Goal: Task Accomplishment & Management: Manage account settings

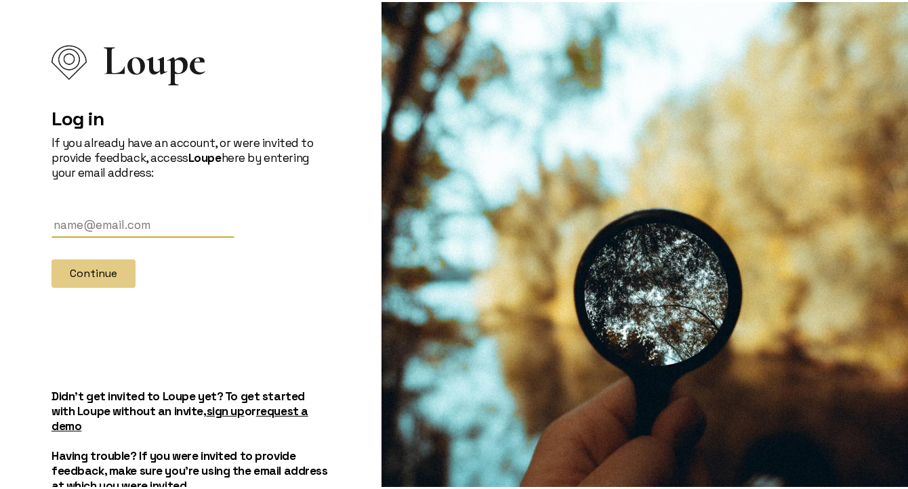
click at [91, 215] on input "text" at bounding box center [143, 223] width 183 height 25
type input "[PERSON_NAME][EMAIL_ADDRESS][DOMAIN_NAME]"
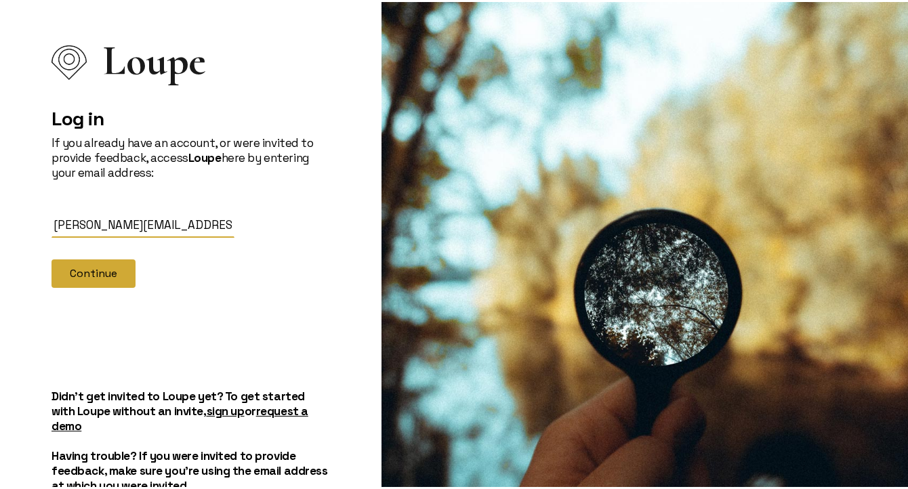
click at [91, 274] on button "Continue" at bounding box center [94, 272] width 84 height 28
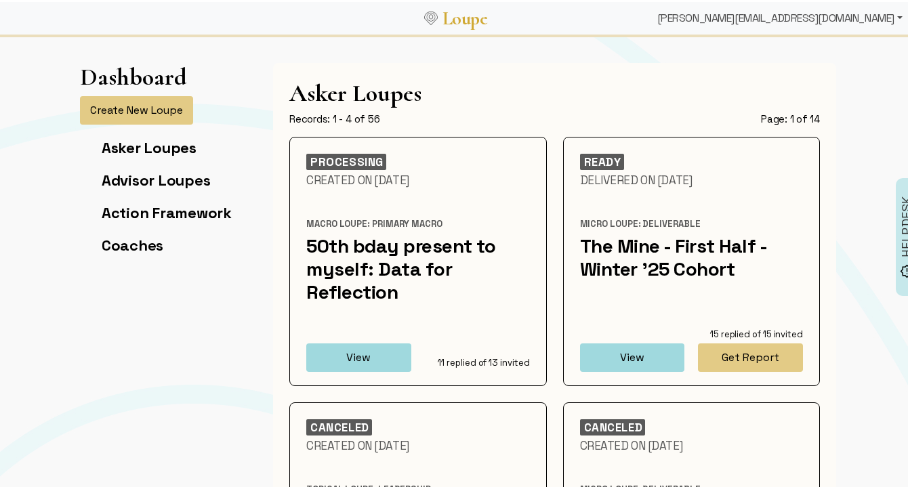
click at [827, 17] on div "[PERSON_NAME][EMAIL_ADDRESS][DOMAIN_NAME]" at bounding box center [780, 16] width 256 height 27
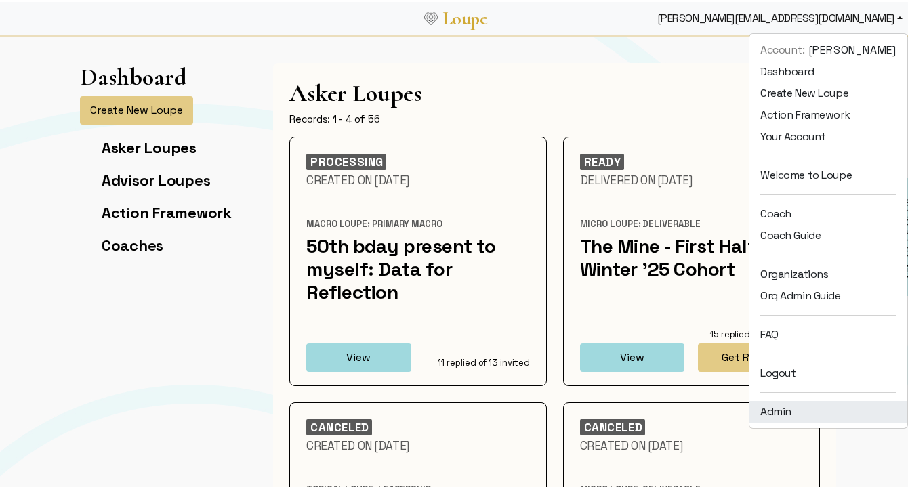
click at [792, 409] on link "Admin" at bounding box center [829, 410] width 158 height 22
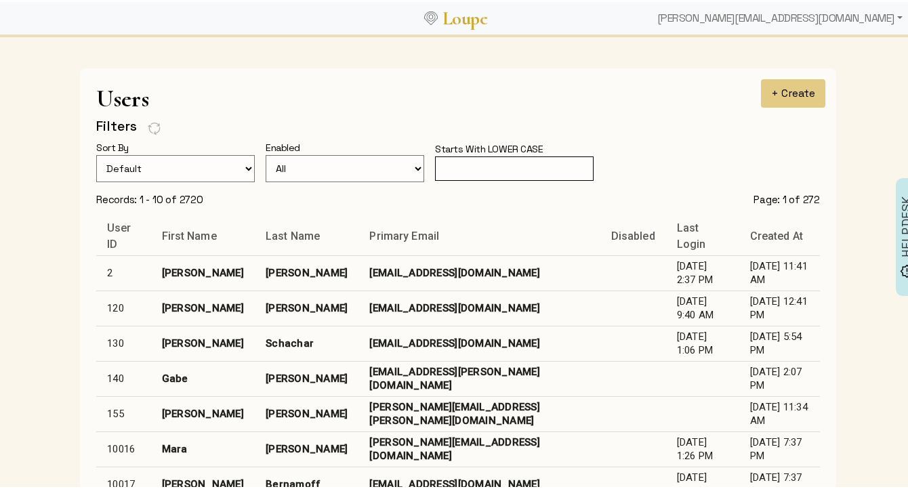
click at [535, 163] on input "text" at bounding box center [514, 167] width 159 height 25
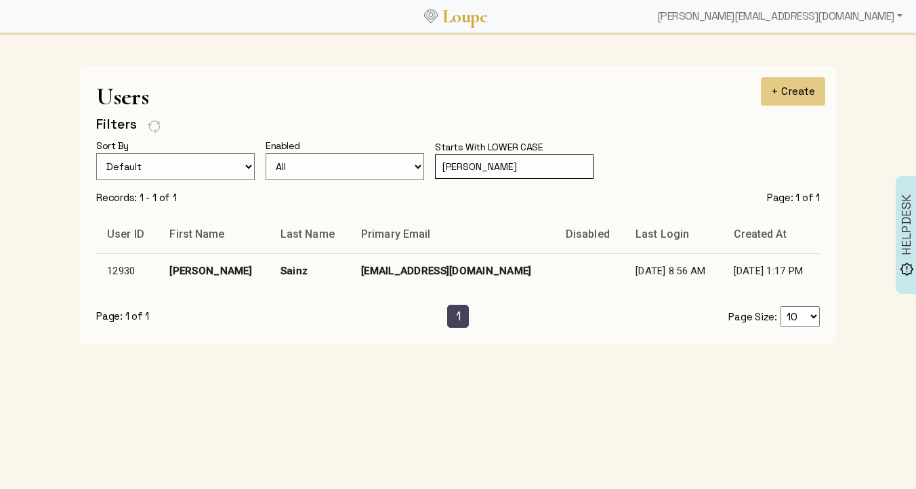
type input "[PERSON_NAME]"
click at [436, 266] on td "[EMAIL_ADDRESS][DOMAIN_NAME]" at bounding box center [452, 270] width 205 height 35
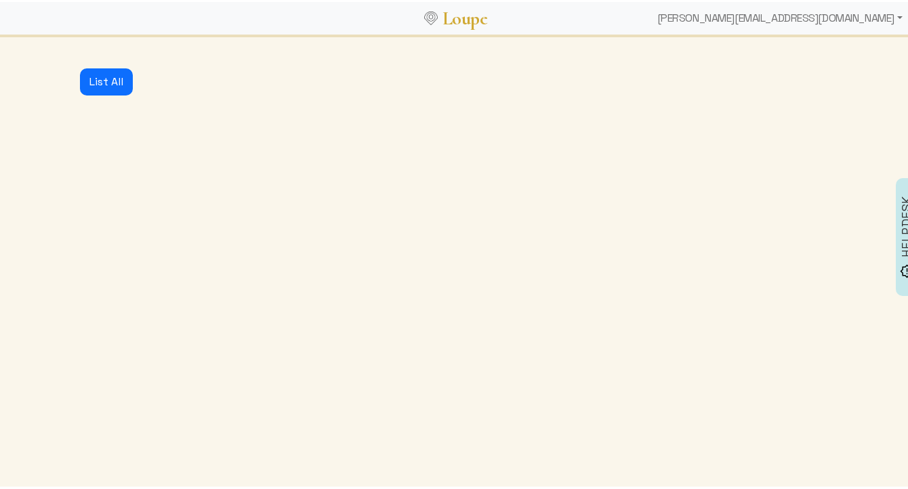
select select
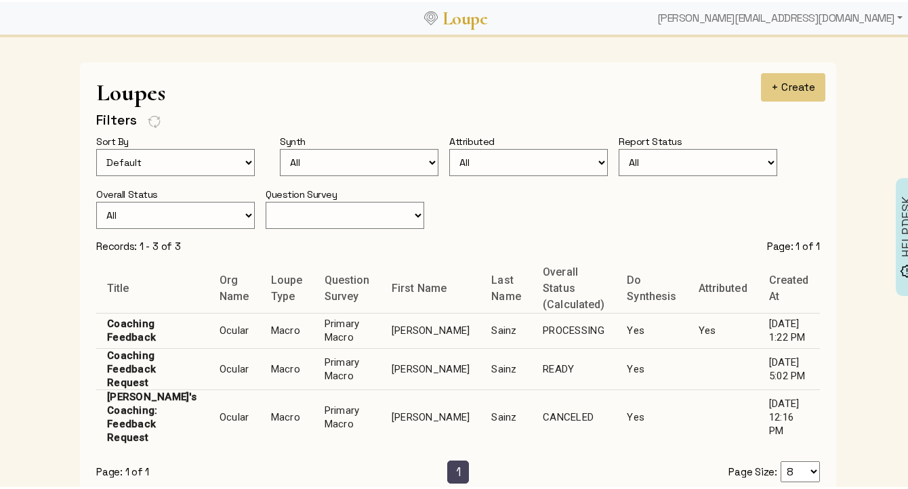
scroll to position [979, 0]
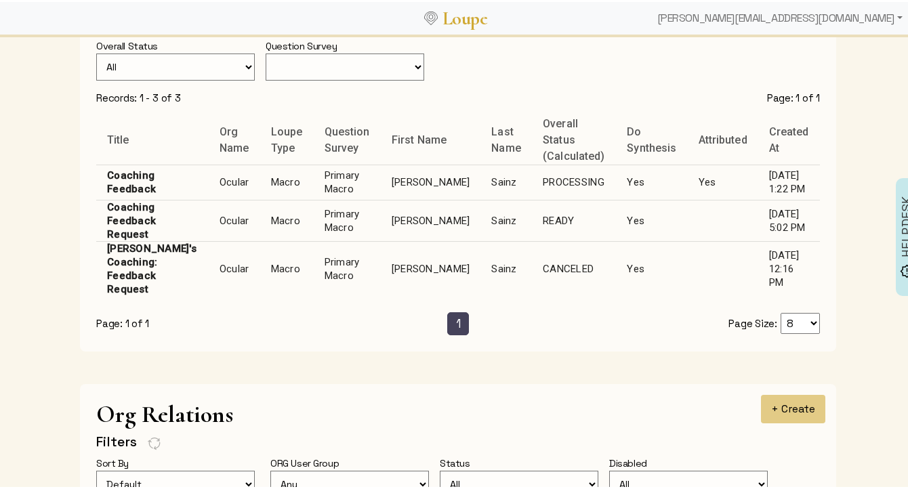
click at [405, 163] on td "[PERSON_NAME]" at bounding box center [431, 180] width 100 height 35
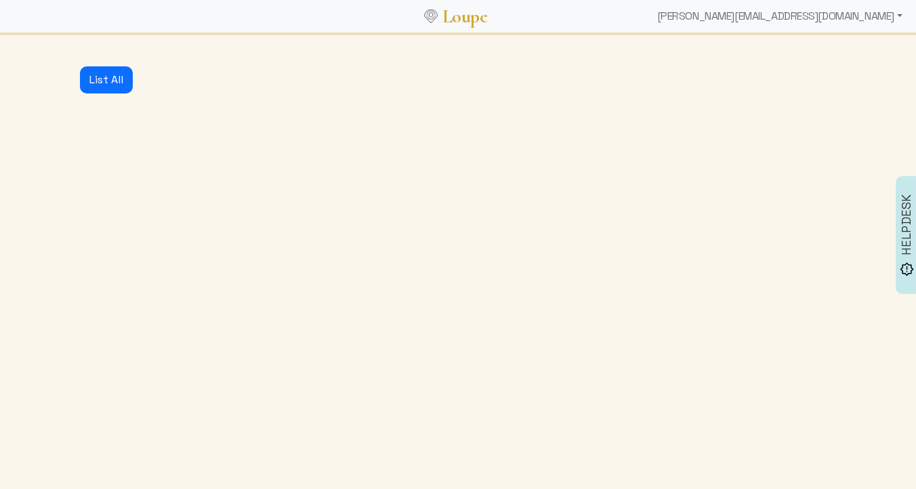
select select "3001"
select select "1: CLOSED"
select select "1: PROCESSING"
select select "4: ADVICE_CLOSED"
select select "4: GENERATED"
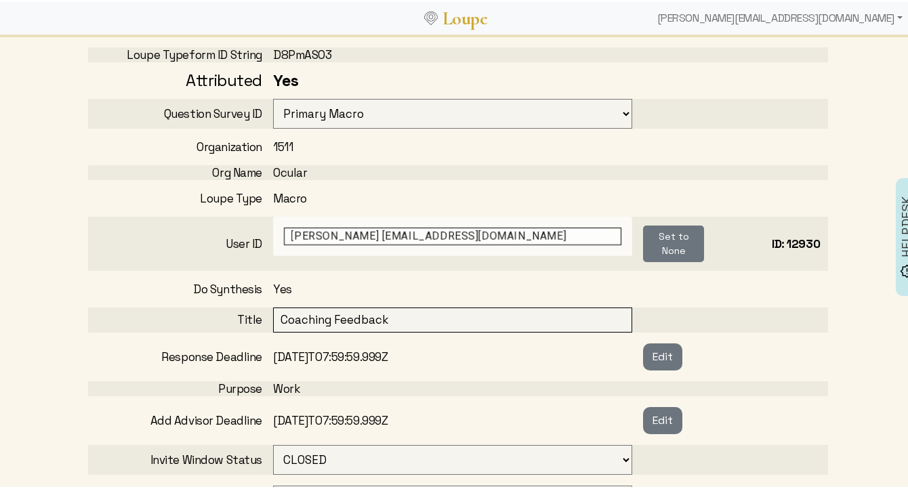
scroll to position [171, 0]
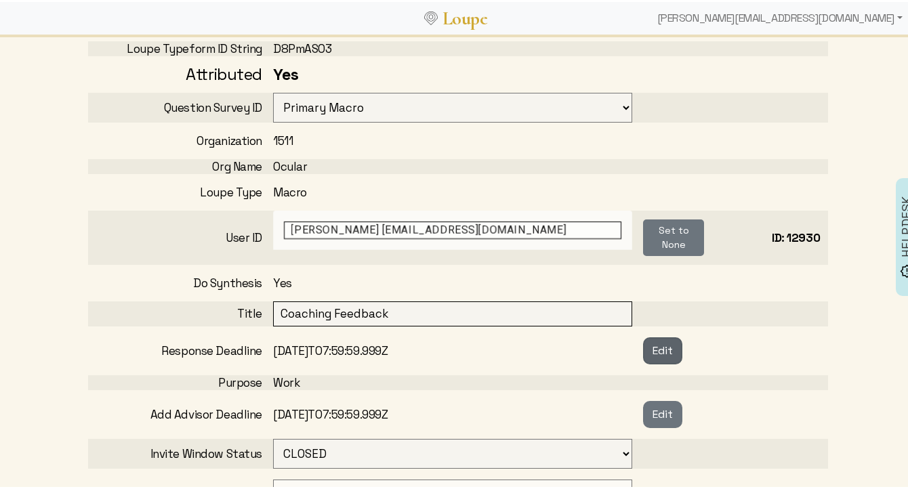
click at [667, 348] on button "Edit" at bounding box center [662, 348] width 39 height 27
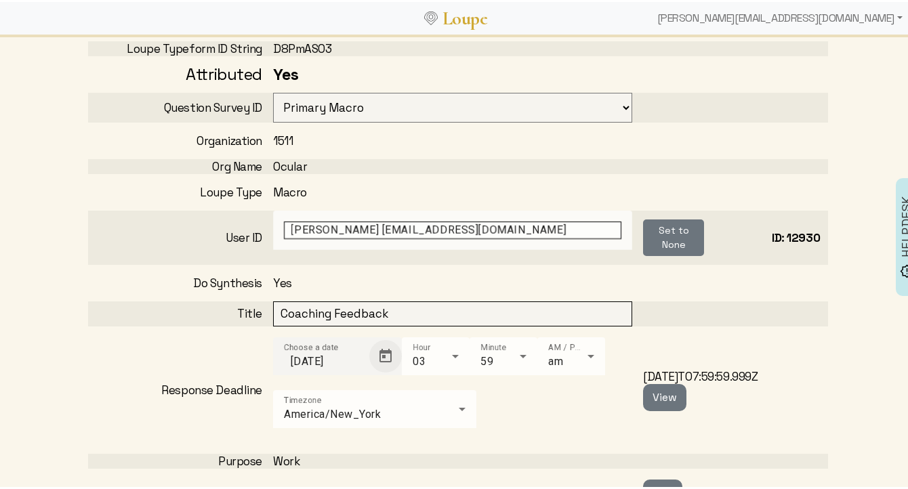
click at [387, 347] on span "Open calendar" at bounding box center [385, 354] width 33 height 33
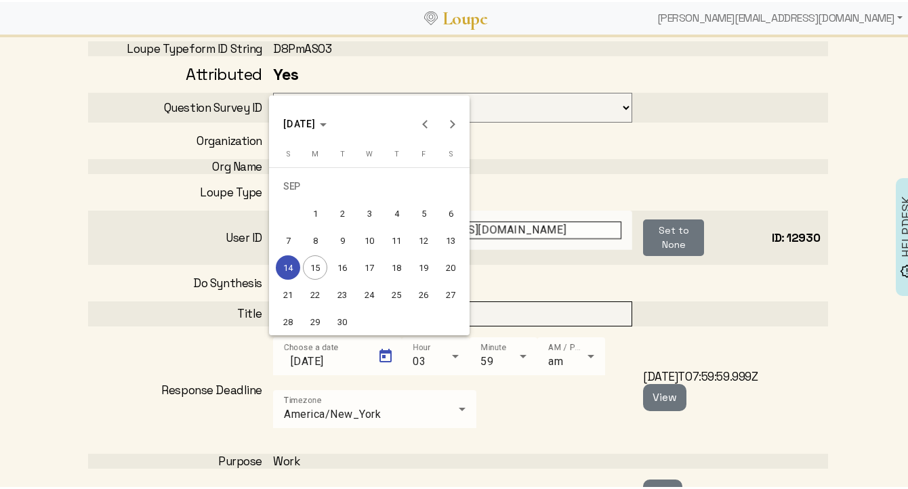
click at [451, 265] on div "20" at bounding box center [450, 265] width 24 height 24
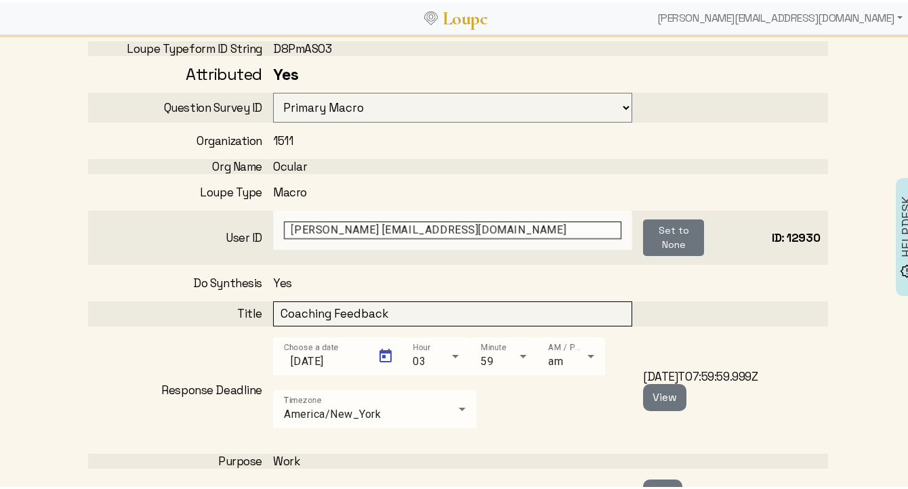
type input "[DATE]"
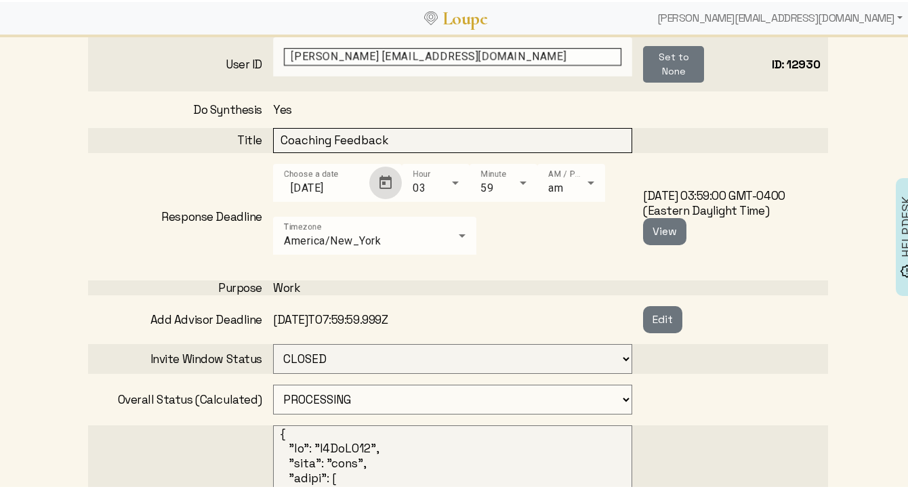
scroll to position [361, 0]
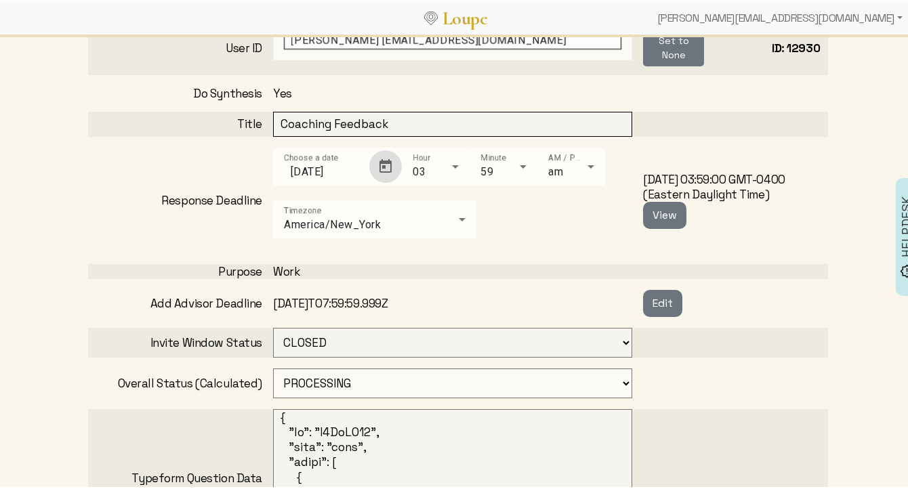
click at [273, 334] on select "OPEN CLOSED" at bounding box center [452, 341] width 359 height 30
click at [310, 380] on select "OPEN PROCESSING READY ARCHIVED CANCELED CONCEIVED WAITING_FOR_FEEDBACK" at bounding box center [452, 382] width 359 height 30
select select "6: WAITING_FOR_FEEDBACK"
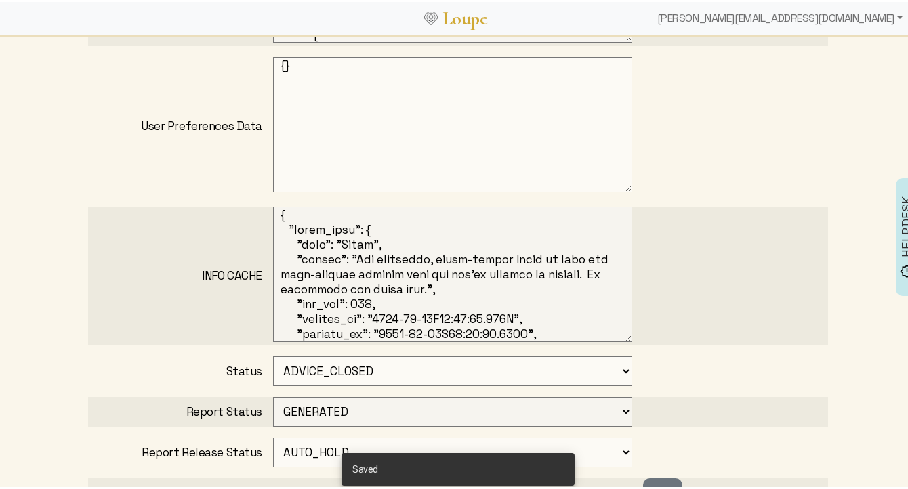
scroll to position [880, 0]
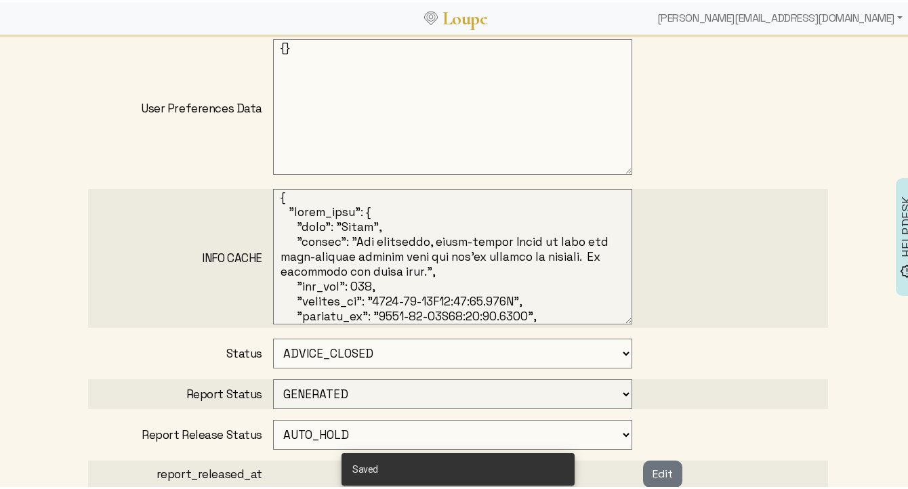
click at [293, 354] on select "CONCEIVED SURVEY_CREATED SOME_ADVISORS_INVITED MIN_ADVISORS_INVITED ADVICE_CLOS…" at bounding box center [452, 352] width 359 height 30
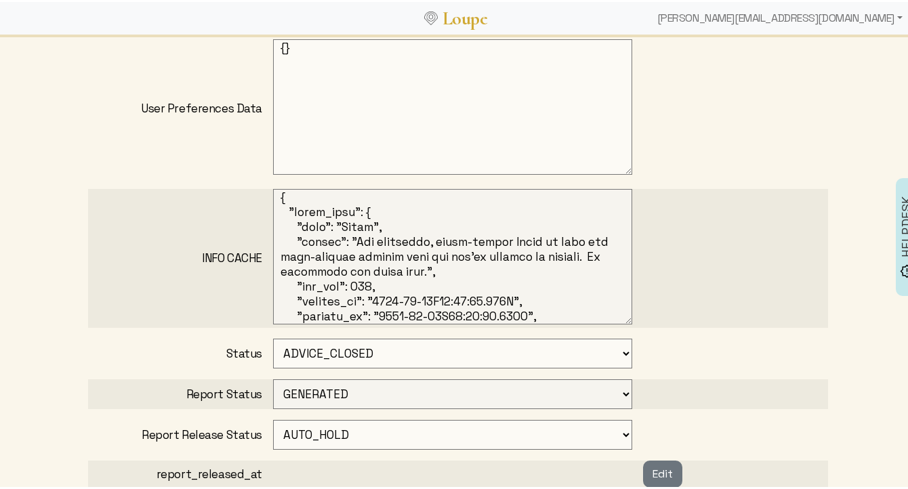
select select "3: MIN_ADVISORS_INVITED"
click at [307, 386] on select "NOT_STARTED FLAGGED_TO_START_SYNTH IN_PROGRESS ERROR GENERATED APPROVED" at bounding box center [452, 392] width 359 height 30
select select "0: NOT_STARTED"
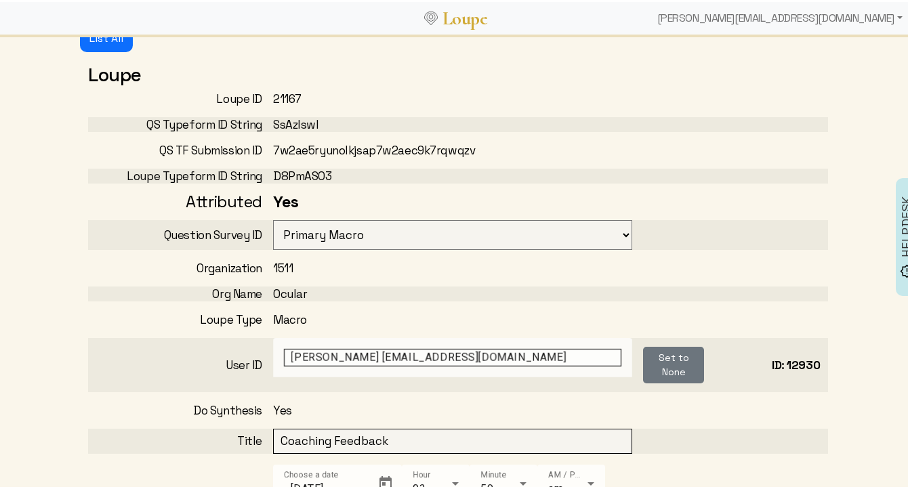
scroll to position [0, 0]
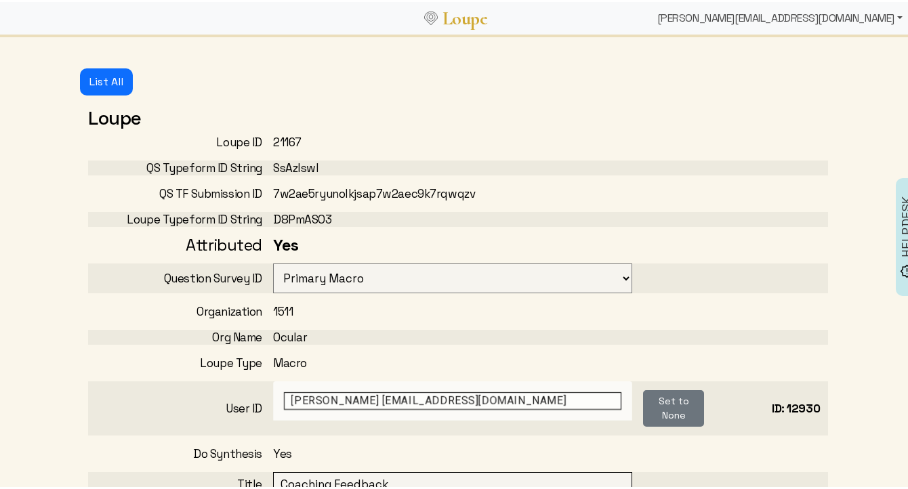
click at [818, 28] on div "[PERSON_NAME][EMAIL_ADDRESS][DOMAIN_NAME]" at bounding box center [780, 16] width 256 height 27
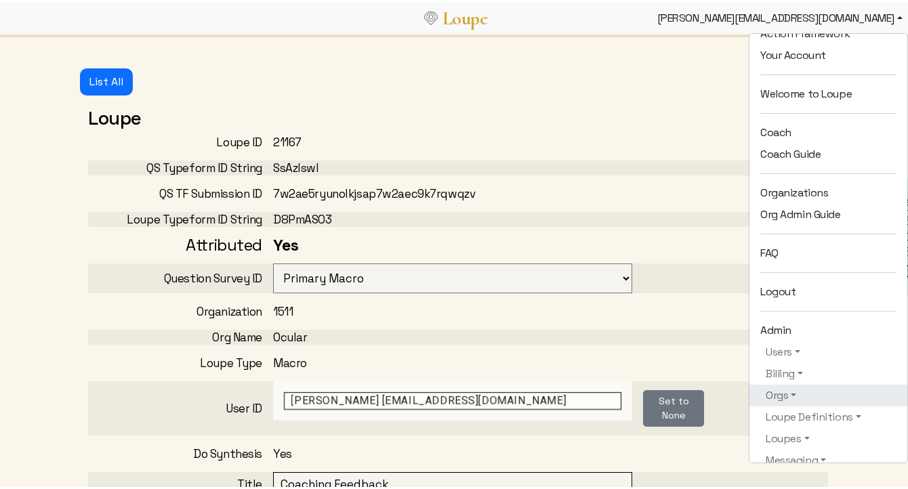
scroll to position [159, 0]
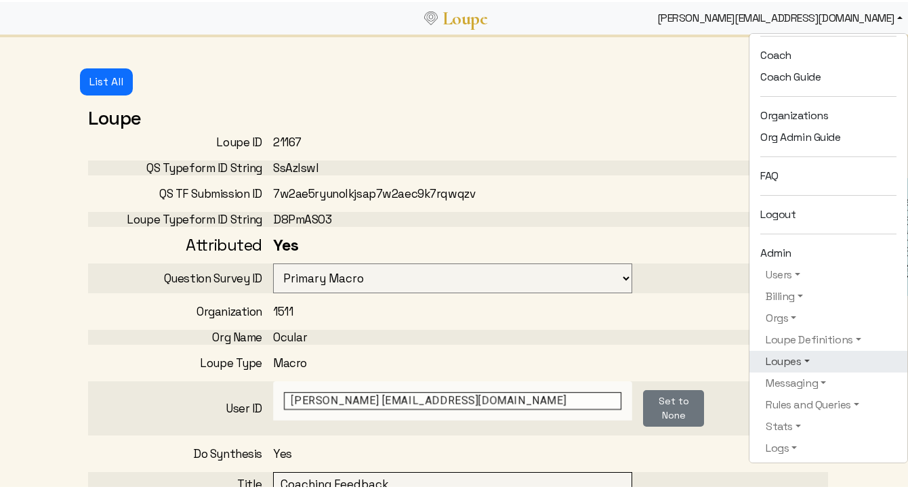
click at [794, 360] on link "Loupes" at bounding box center [828, 360] width 136 height 16
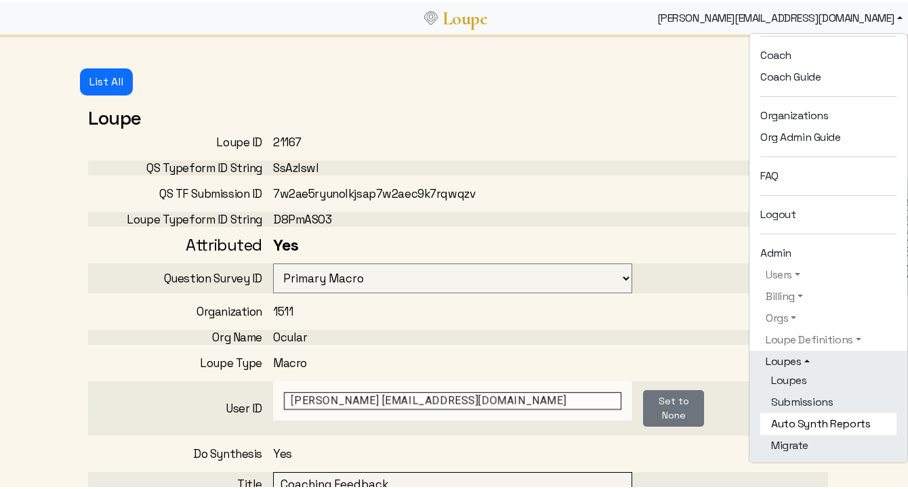
click at [809, 415] on link "Auto Synth Reports" at bounding box center [828, 422] width 136 height 22
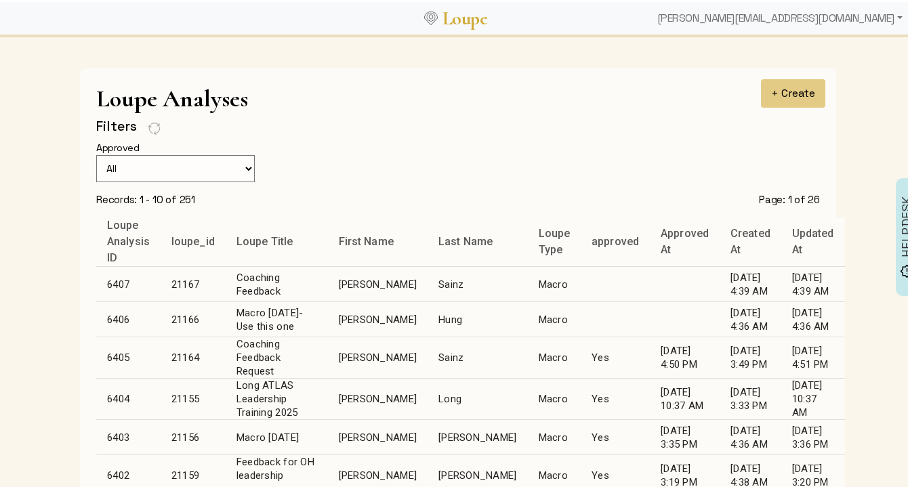
click at [528, 316] on td "Macro" at bounding box center [555, 317] width 54 height 35
